Goal: Transaction & Acquisition: Obtain resource

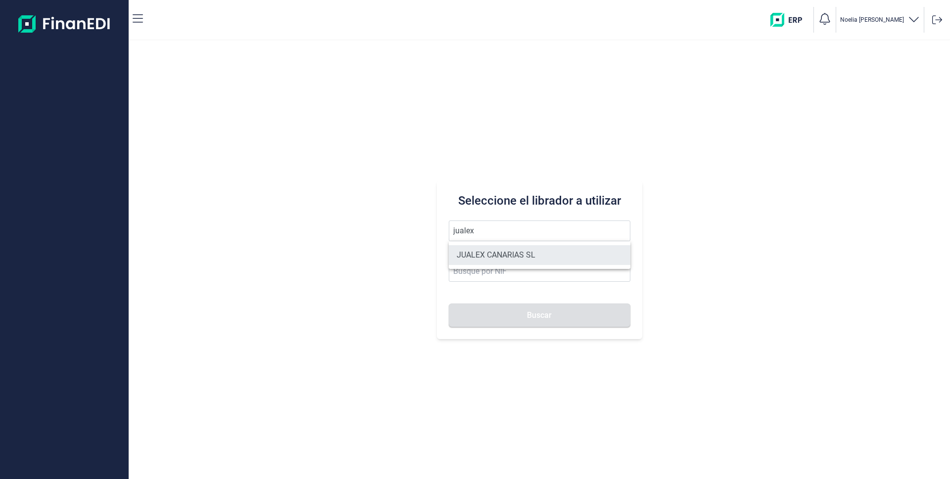
click at [489, 254] on li "JUALEX CANARIAS SL" at bounding box center [540, 255] width 182 height 20
type input "JUALEX CANARIAS SL"
type input "B76526797"
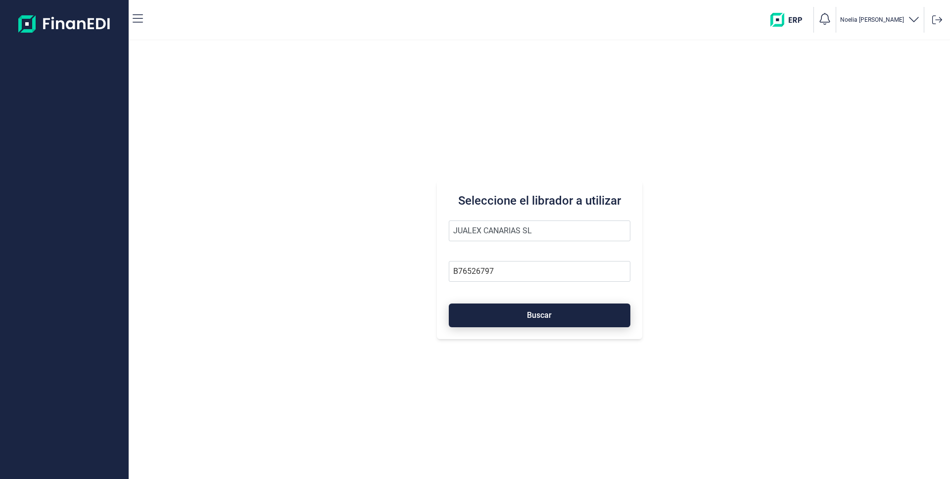
click at [533, 319] on span "Buscar" at bounding box center [539, 315] width 25 height 7
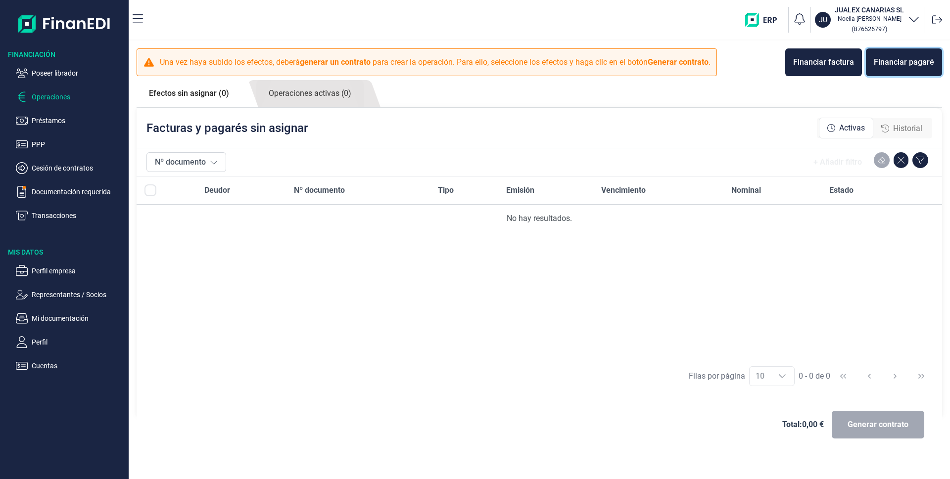
click at [908, 62] on div "Financiar pagaré" at bounding box center [903, 62] width 60 height 12
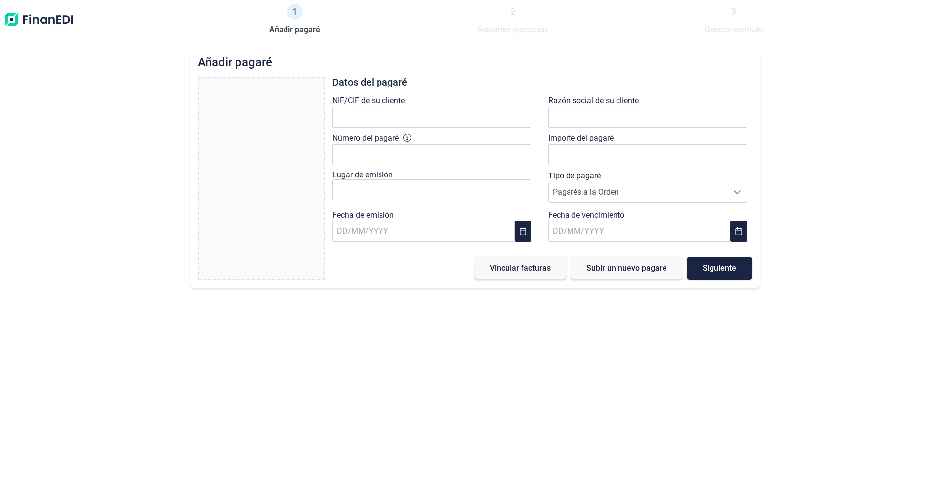
type input "0,00 €"
drag, startPoint x: 404, startPoint y: 99, endPoint x: 262, endPoint y: 334, distance: 274.5
click at [264, 340] on div "Añadir pagaré Arrastra y suelta tu pagaré aquí o búscalo en tus archivos. Subir…" at bounding box center [475, 263] width 950 height 432
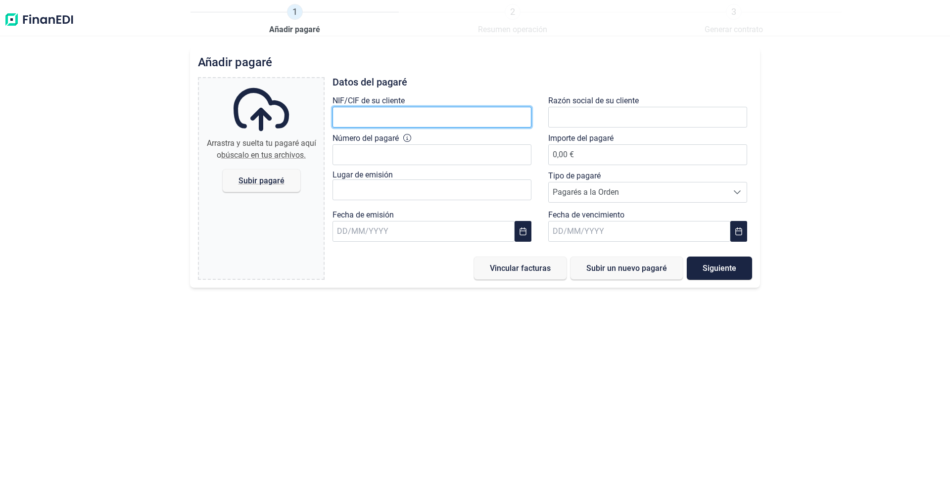
click at [394, 116] on input "text" at bounding box center [431, 117] width 199 height 21
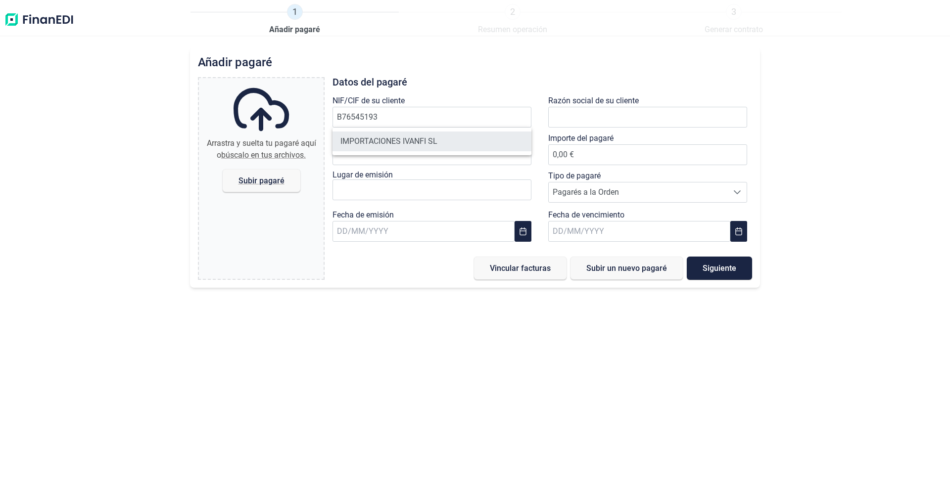
click at [398, 142] on li "IMPORTACIONES IVANFI SL" at bounding box center [431, 142] width 199 height 20
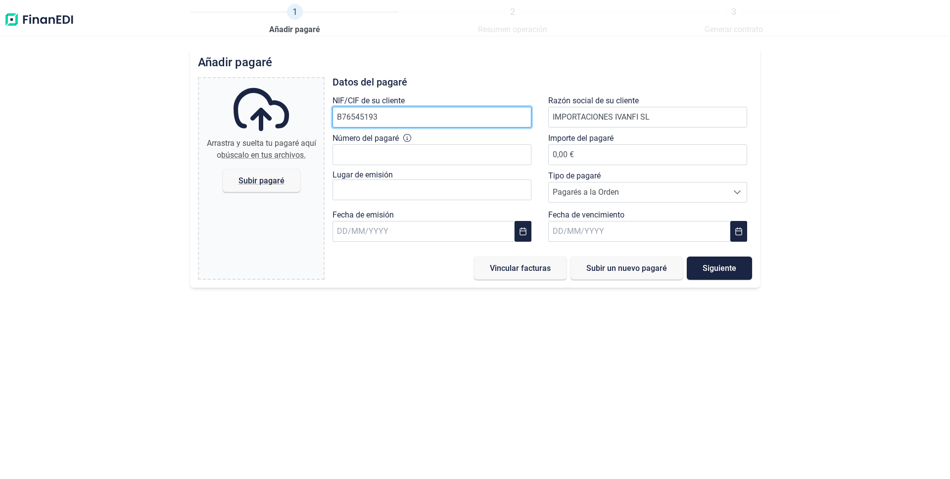
type input "B76545193"
type input "IMPORTACIONES IVANFI SL"
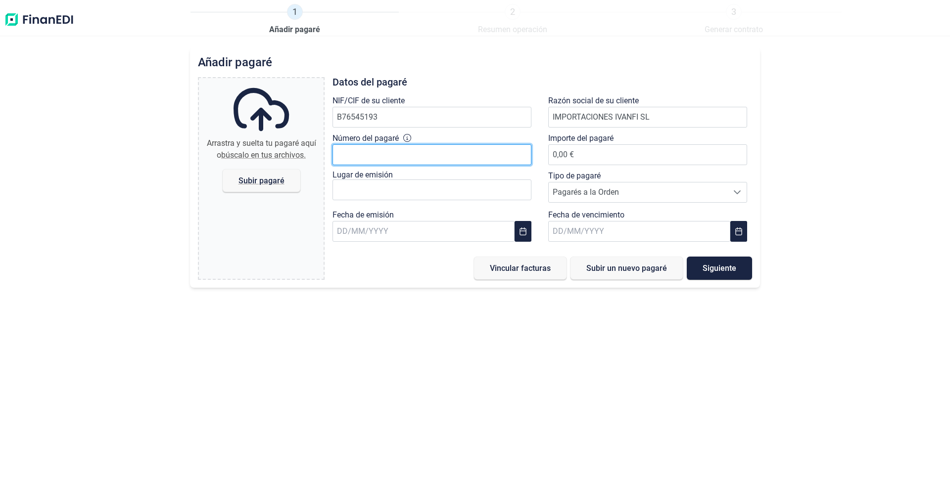
click at [382, 156] on input "Número del pagaré" at bounding box center [431, 154] width 199 height 21
type input "4472784"
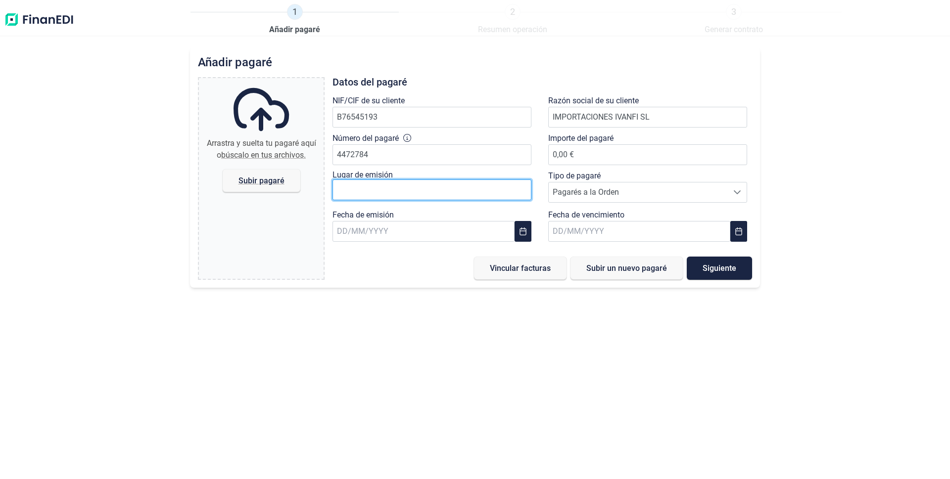
click at [385, 192] on input "text" at bounding box center [431, 190] width 199 height 21
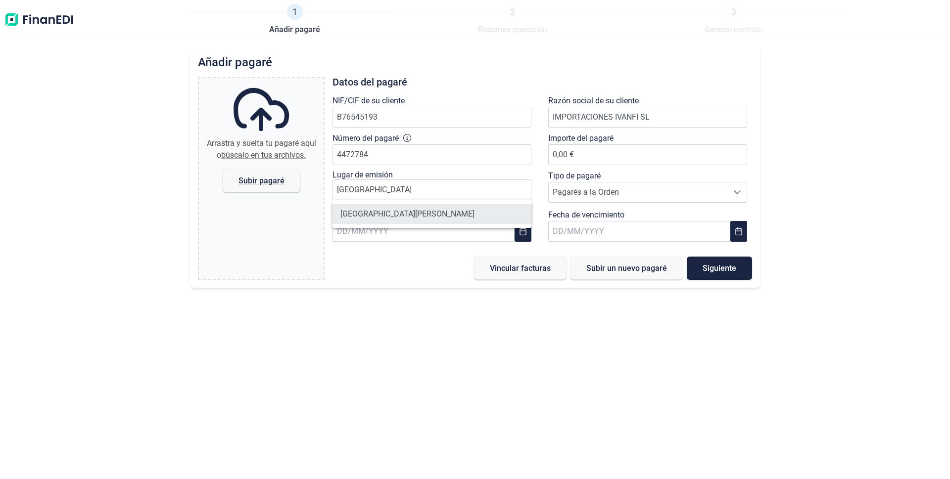
click at [390, 219] on li "[GEOGRAPHIC_DATA][PERSON_NAME]" at bounding box center [431, 214] width 199 height 20
type input "[GEOGRAPHIC_DATA][PERSON_NAME]"
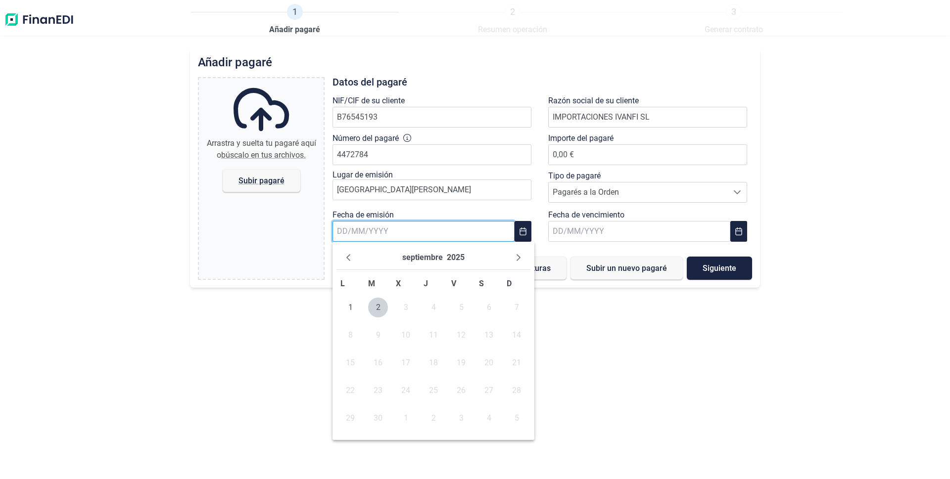
click at [380, 234] on input "text" at bounding box center [423, 231] width 182 height 21
click at [352, 254] on button "Previous Month" at bounding box center [348, 258] width 16 height 16
click at [344, 412] on span "25" at bounding box center [350, 419] width 20 height 20
type input "[DATE]"
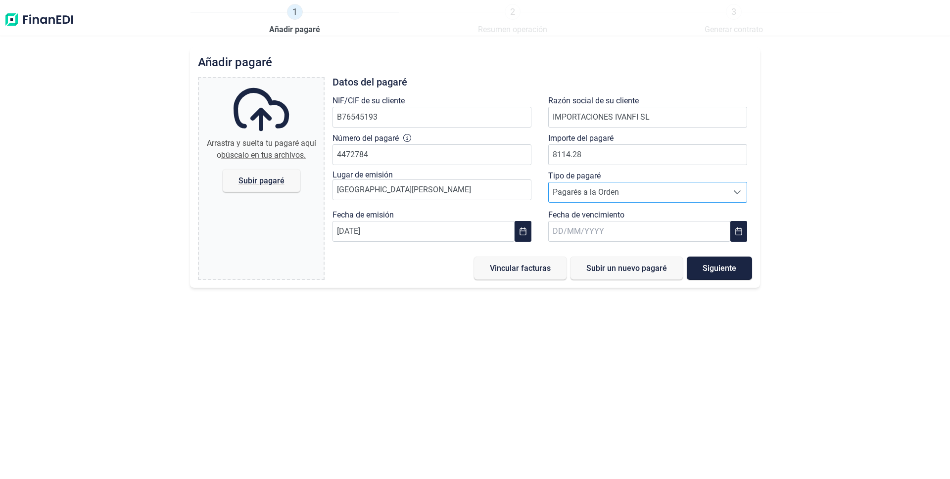
type input "8.114,28 €"
click at [647, 195] on span "Pagarés a la Orden" at bounding box center [638, 193] width 179 height 20
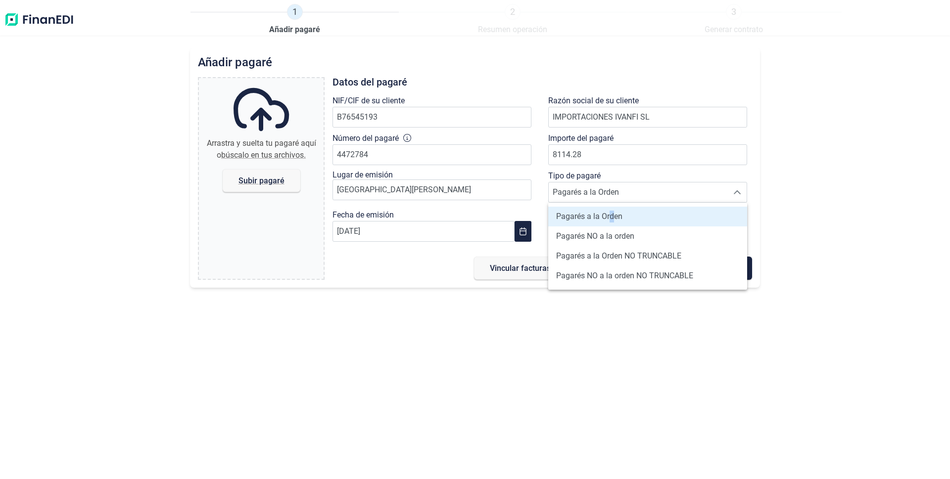
click at [612, 216] on span "Pagarés a la Orden" at bounding box center [589, 217] width 66 height 12
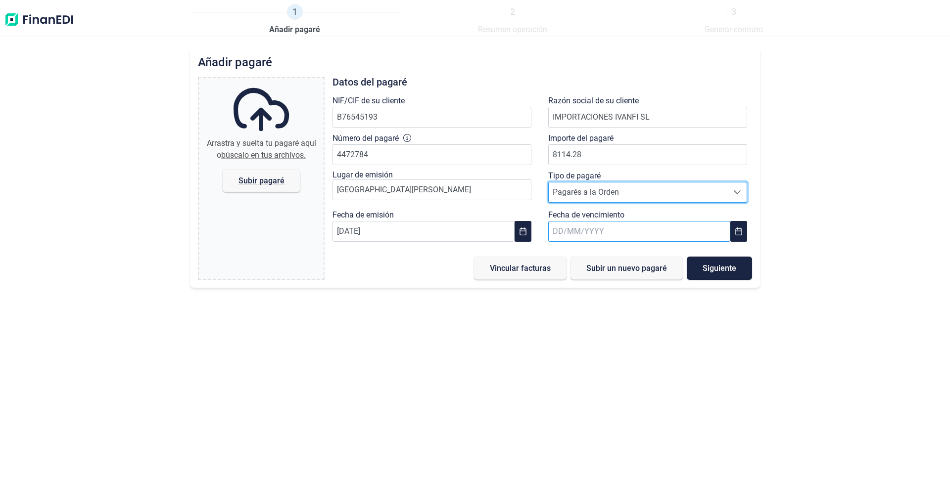
click at [601, 235] on input "text" at bounding box center [639, 231] width 182 height 21
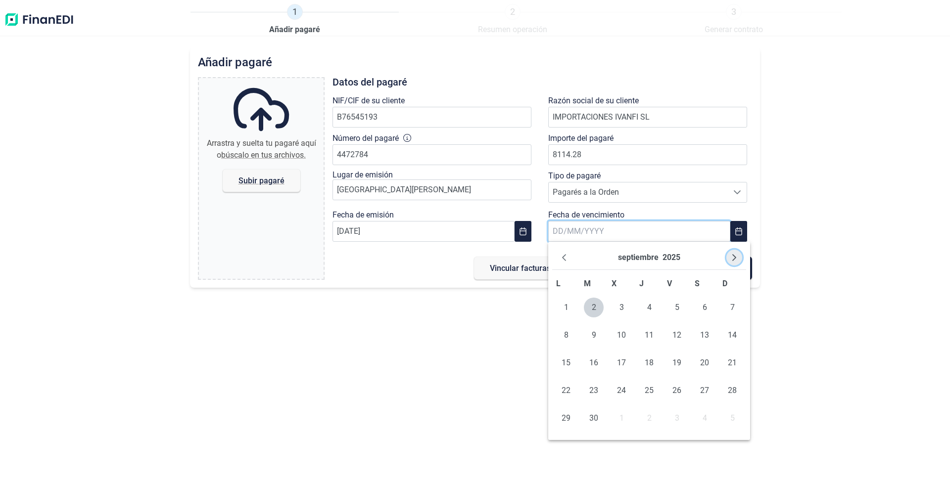
click at [732, 256] on icon "Next Month" at bounding box center [734, 258] width 8 height 8
click at [676, 387] on span "21" at bounding box center [677, 391] width 20 height 20
type input "[DATE]"
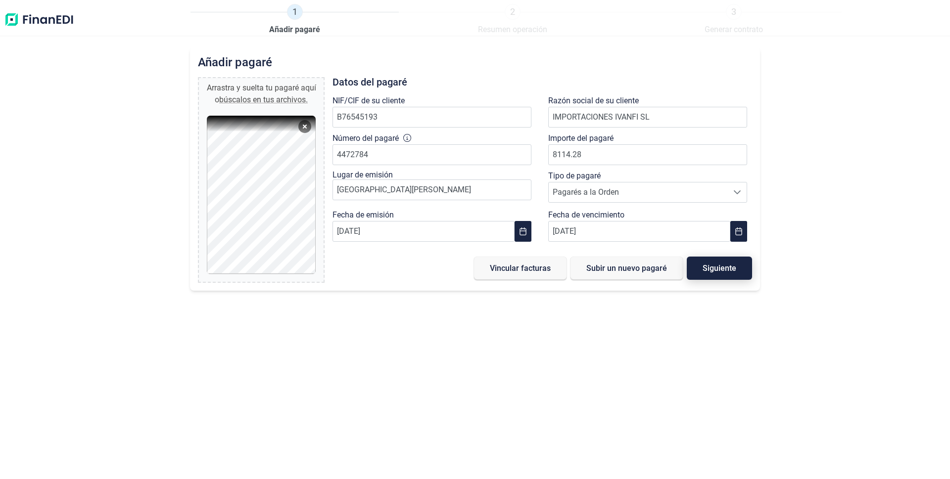
click at [714, 272] on span "Siguiente" at bounding box center [719, 268] width 34 height 7
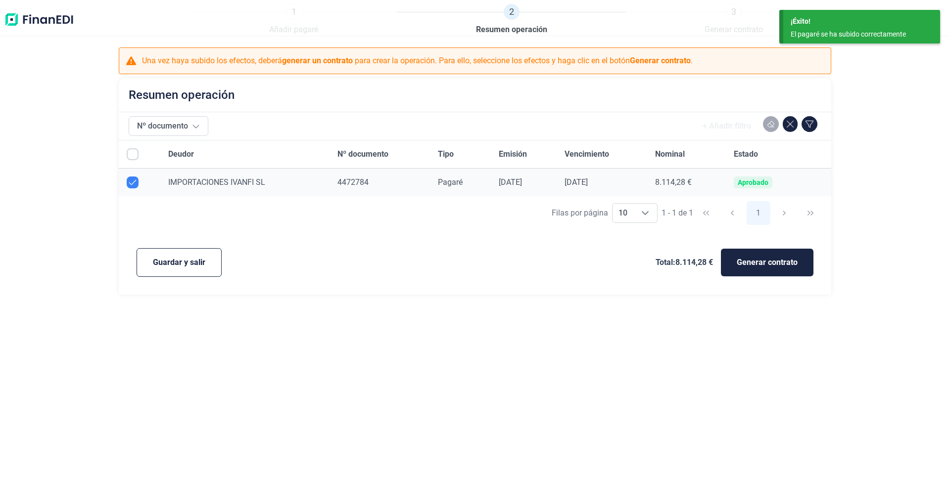
checkbox input "true"
